Goal: Find specific page/section: Find specific page/section

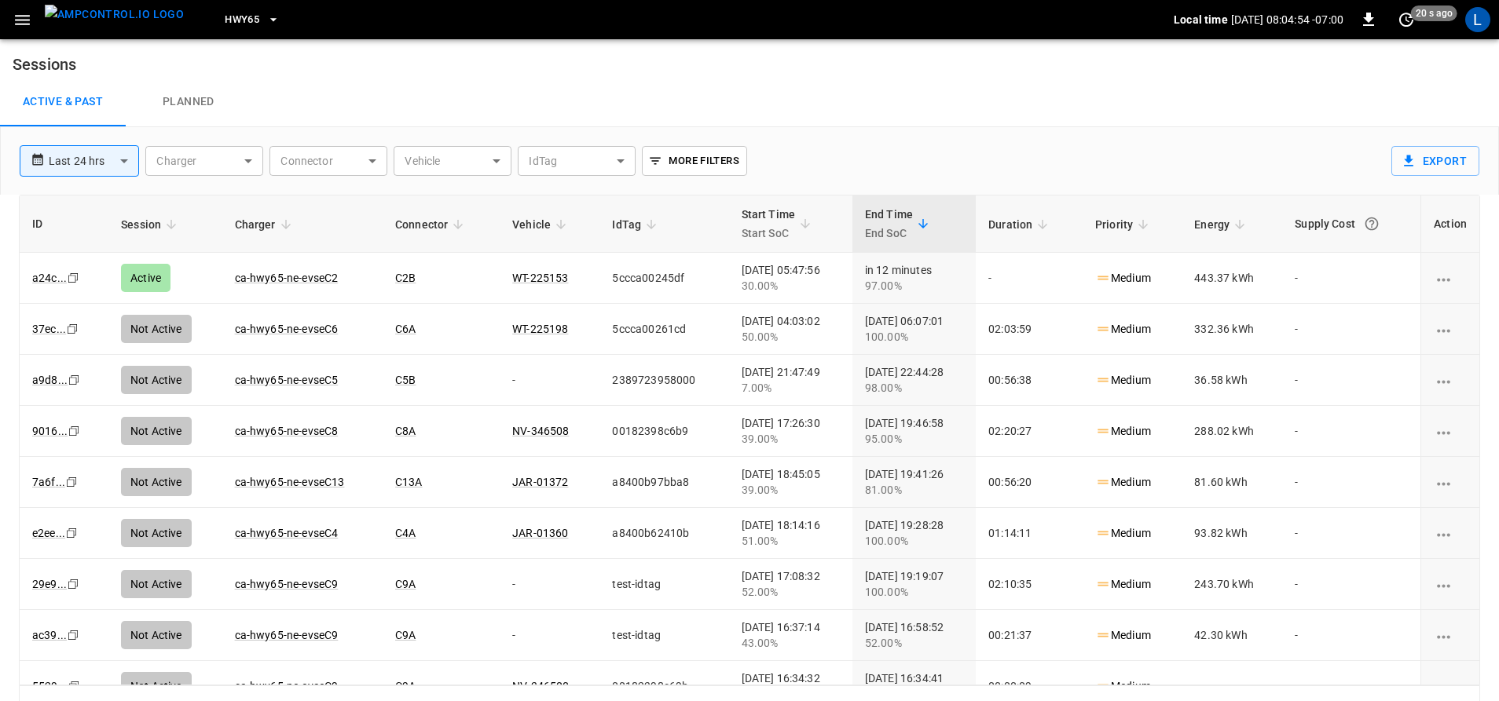
click at [232, 19] on button "HWY65" at bounding box center [252, 20] width 68 height 31
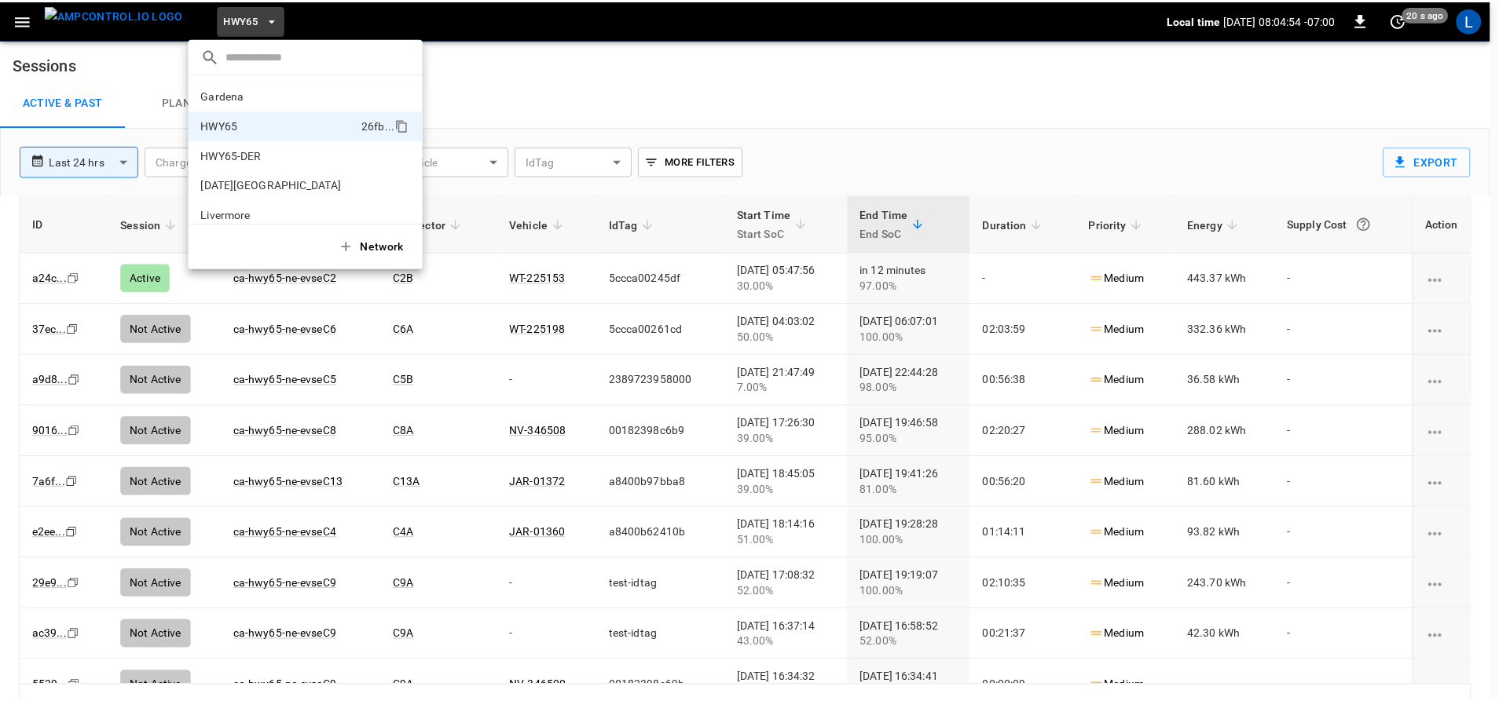
scroll to position [25, 0]
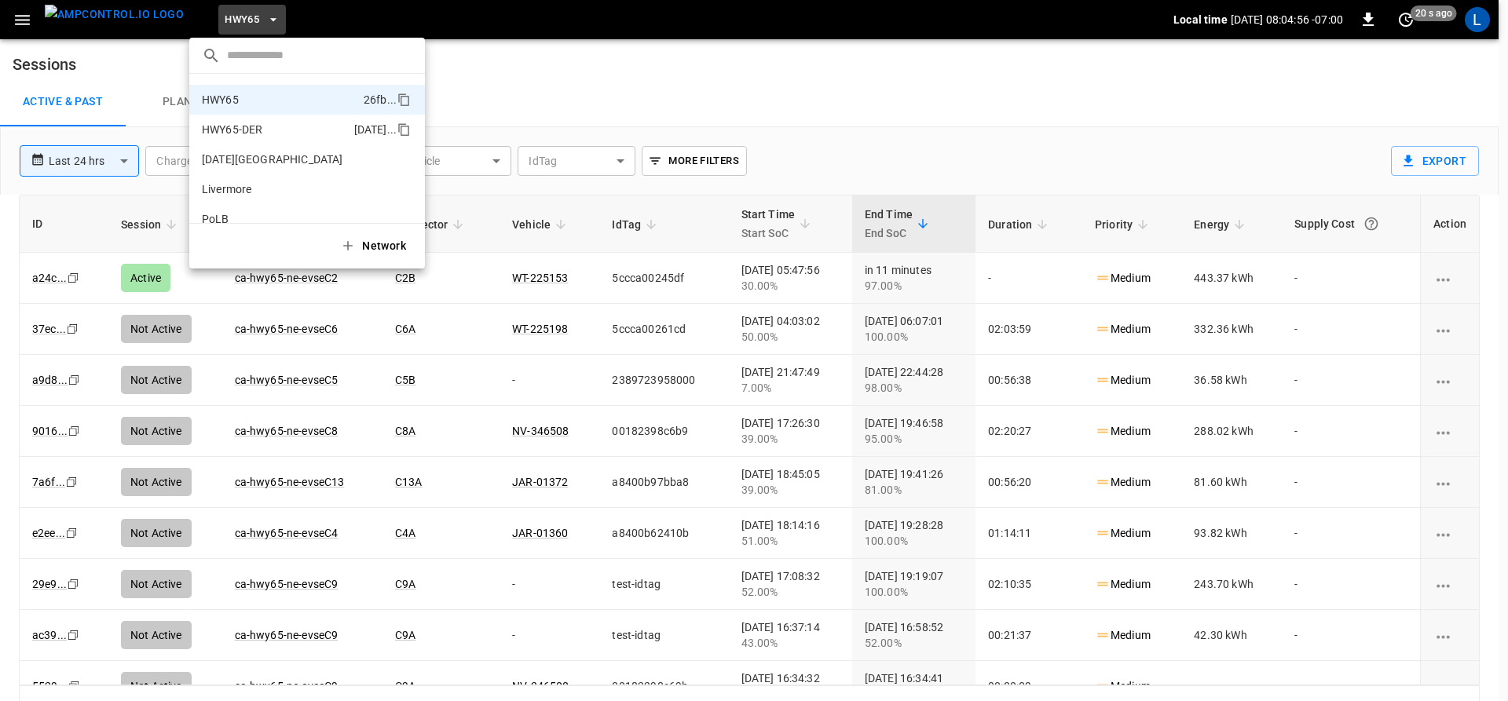
click at [207, 119] on li "HWY65-DER [DATE].." at bounding box center [307, 130] width 236 height 30
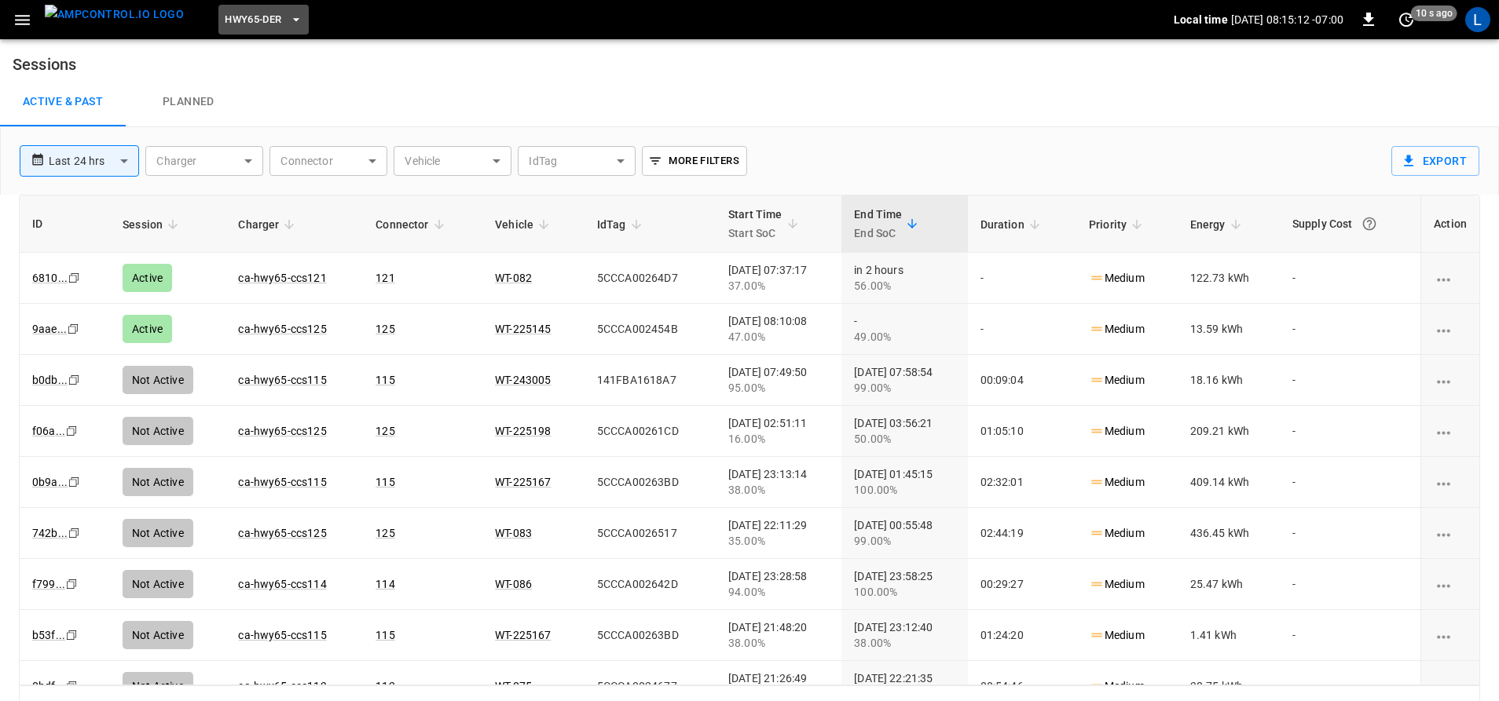
click at [225, 20] on span "HWY65-DER" at bounding box center [253, 20] width 57 height 18
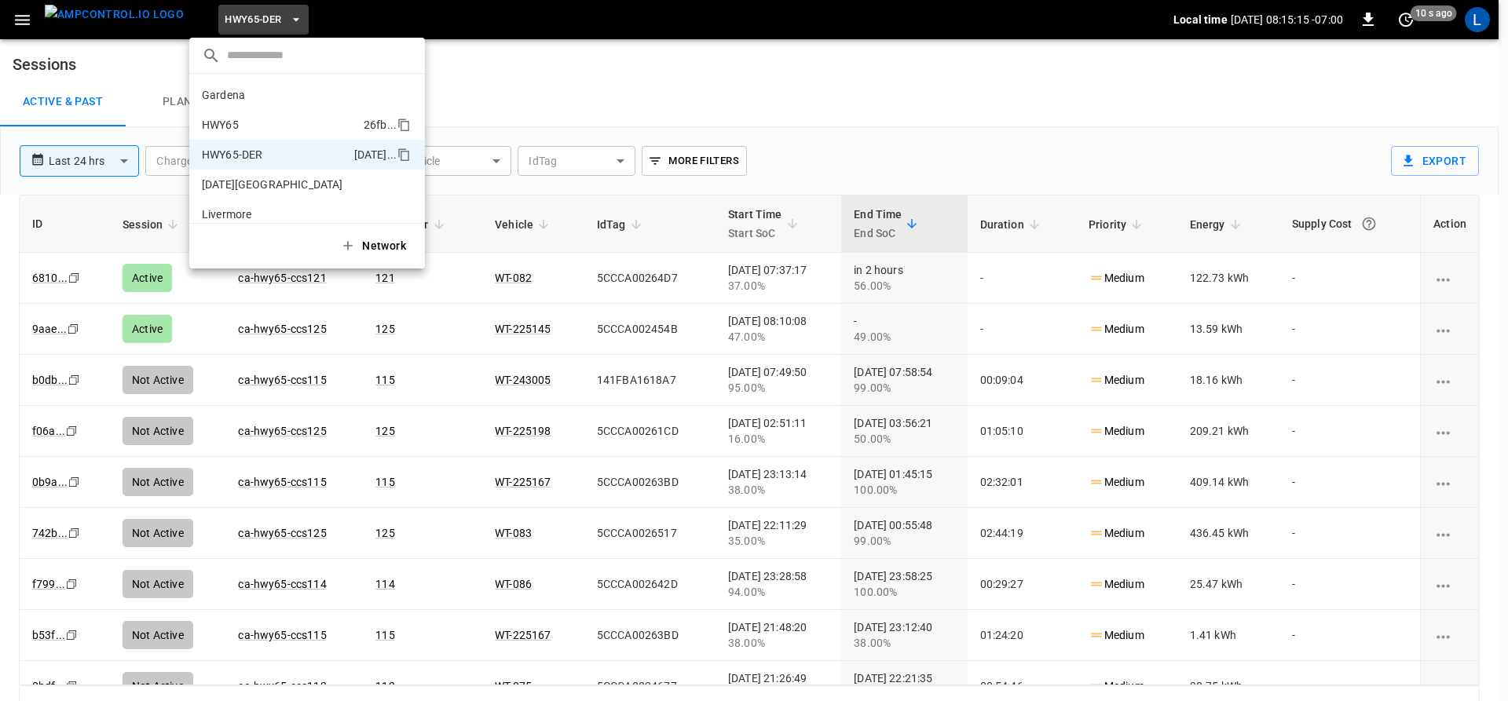
drag, startPoint x: 218, startPoint y: 124, endPoint x: 226, endPoint y: 123, distance: 7.9
click at [225, 123] on p "HWY65" at bounding box center [220, 125] width 37 height 16
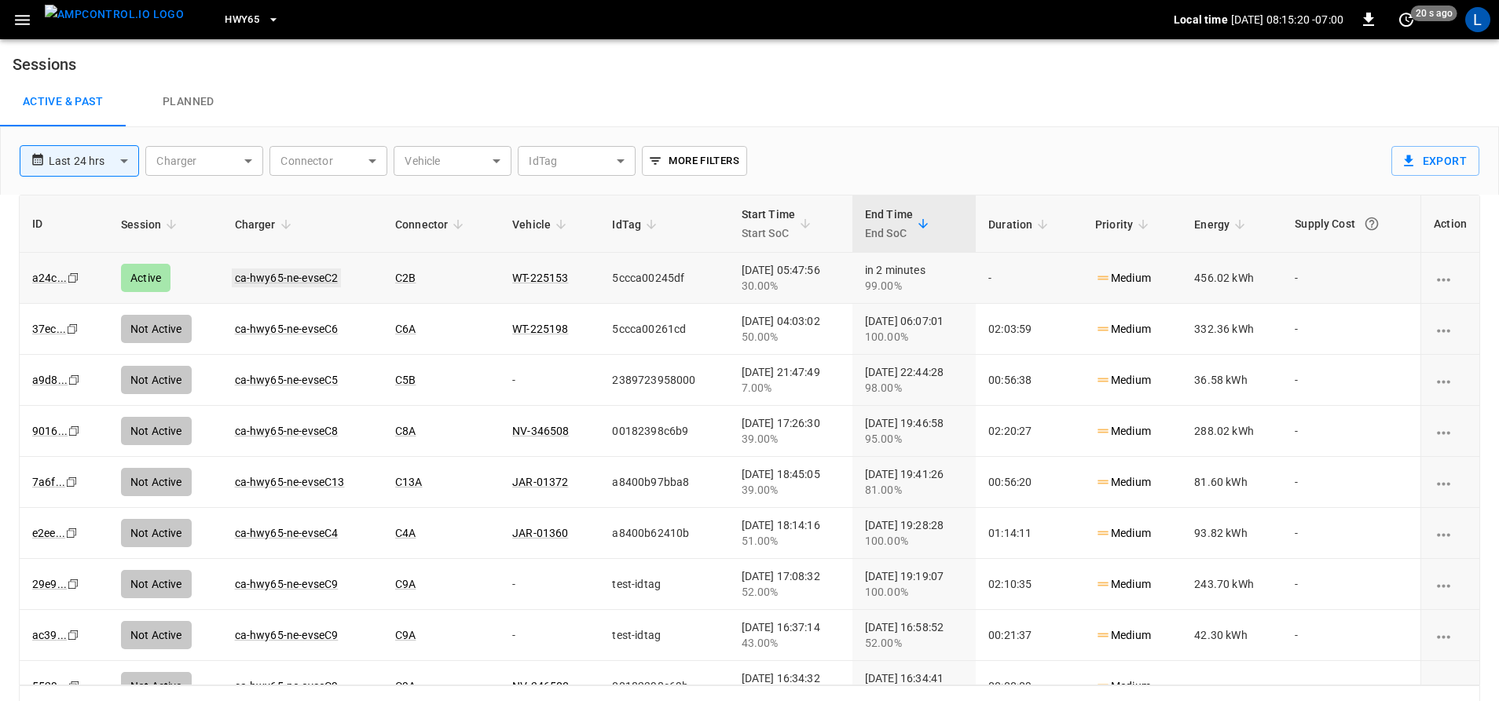
click at [308, 269] on link "ca-hwy65-ne-evseC2" at bounding box center [287, 278] width 110 height 19
click at [229, 20] on span "HWY65" at bounding box center [242, 20] width 35 height 18
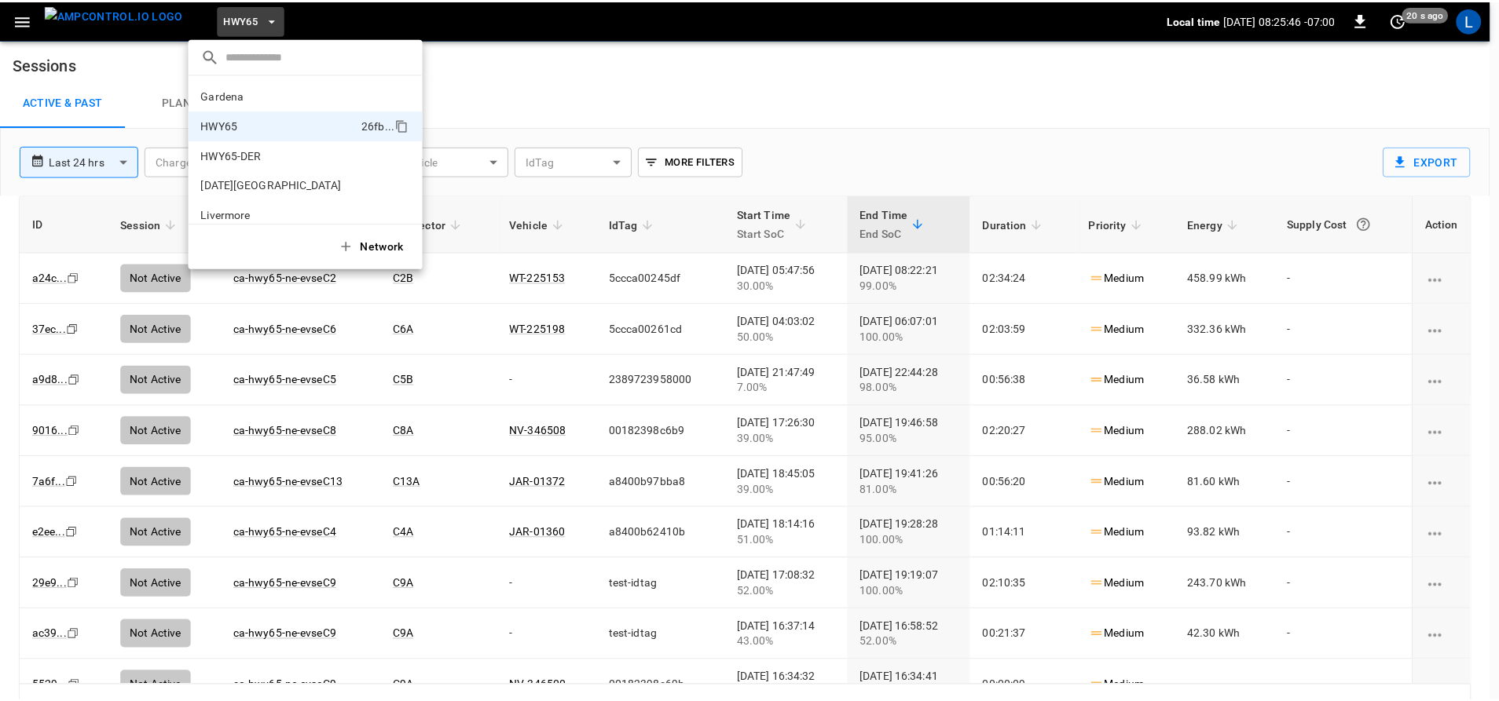
scroll to position [25, 0]
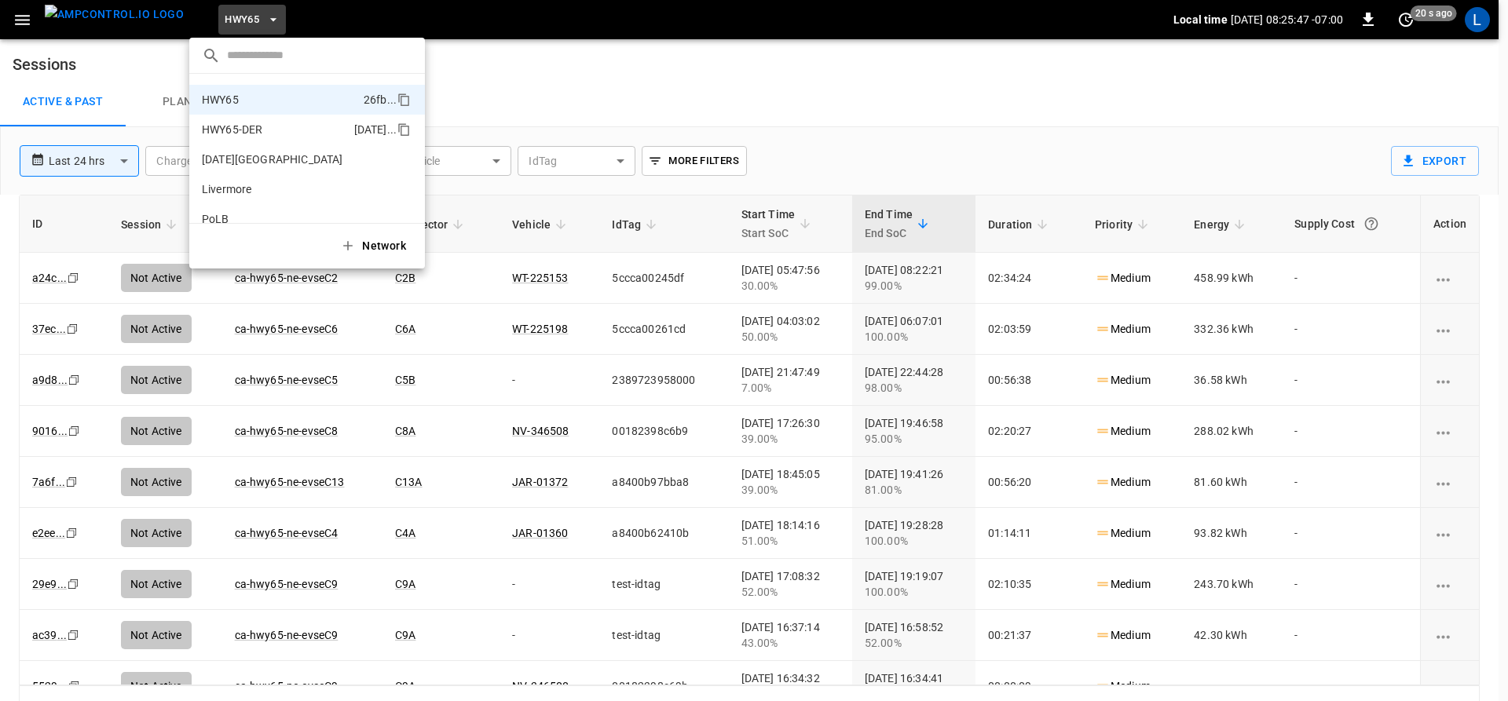
click at [304, 132] on li "HWY65-DER [DATE].." at bounding box center [307, 130] width 236 height 30
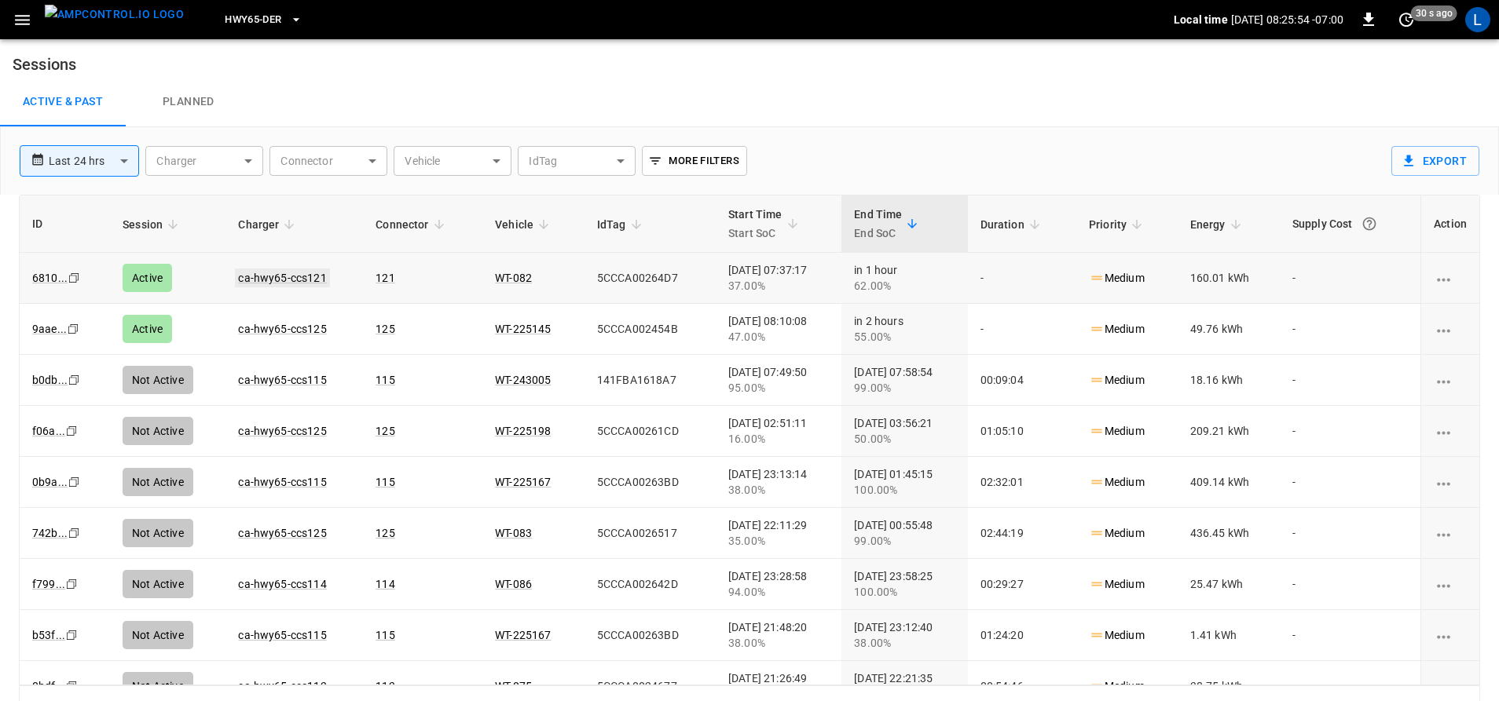
click at [306, 274] on link "ca-hwy65-ccs121" at bounding box center [282, 278] width 94 height 19
click at [268, 329] on link "ca-hwy65-ccs125" at bounding box center [282, 329] width 94 height 19
